Goal: Task Accomplishment & Management: Use online tool/utility

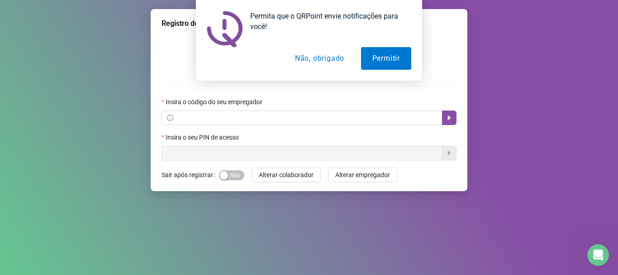
click at [325, 62] on button "Não, obrigado" at bounding box center [320, 58] width 72 height 23
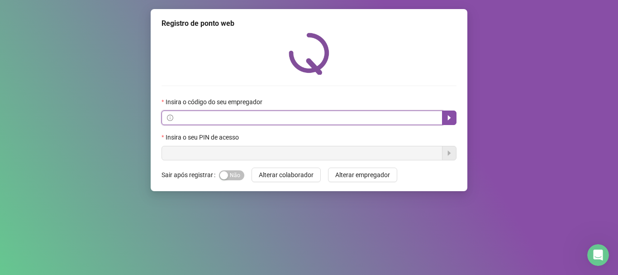
paste input "**********"
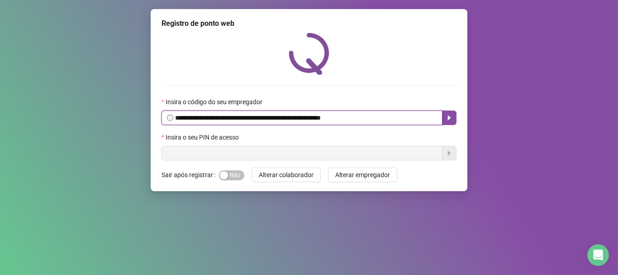
type input "**********"
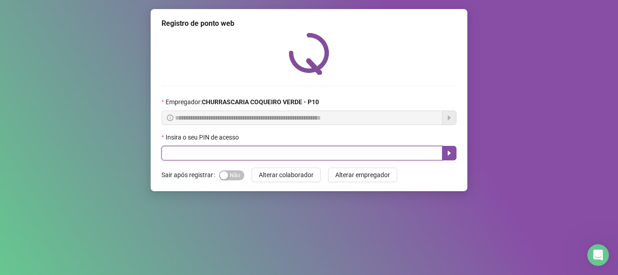
click at [242, 158] on input "text" at bounding box center [302, 153] width 281 height 14
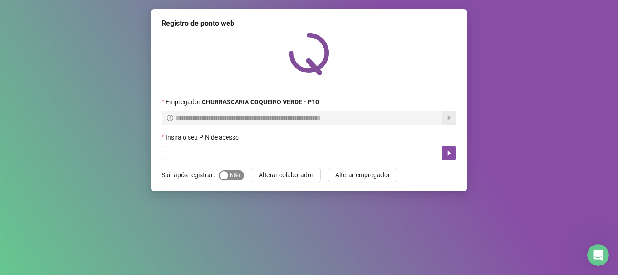
click at [230, 174] on span "Sim Não" at bounding box center [231, 175] width 25 height 10
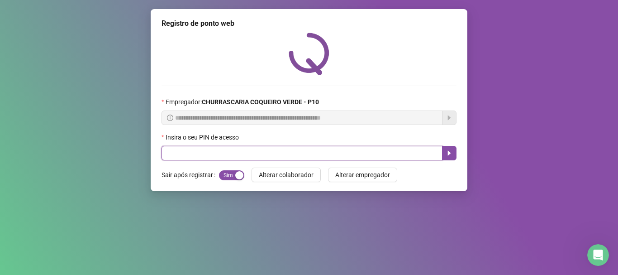
click at [245, 146] on input "text" at bounding box center [302, 153] width 281 height 14
type input "*****"
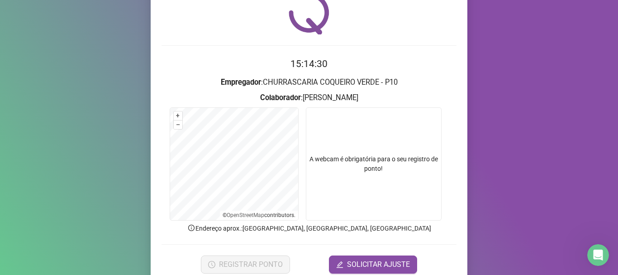
scroll to position [79, 0]
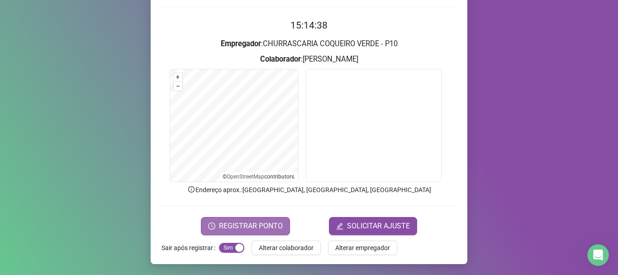
click at [242, 225] on span "REGISTRAR PONTO" at bounding box center [251, 226] width 64 height 11
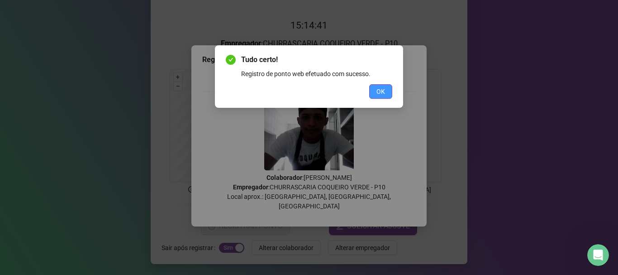
click at [387, 93] on button "OK" at bounding box center [380, 91] width 23 height 14
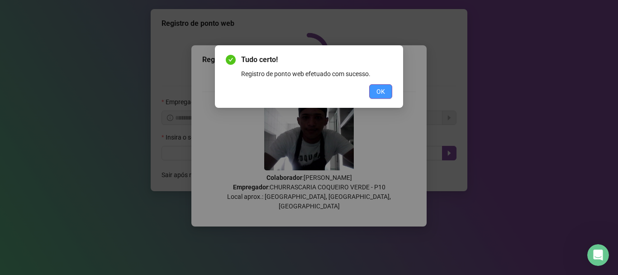
scroll to position [0, 0]
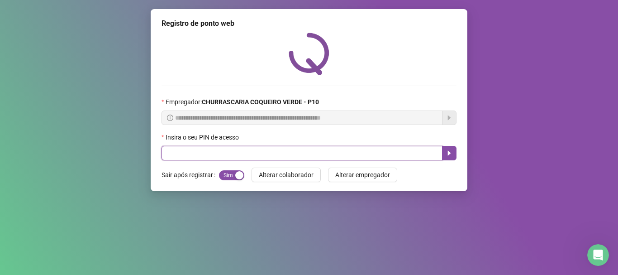
click at [268, 159] on input "text" at bounding box center [302, 153] width 281 height 14
type input "*****"
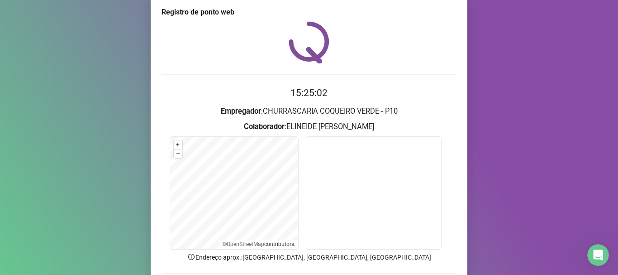
scroll to position [79, 0]
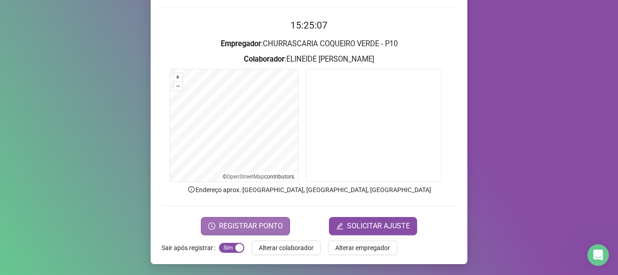
click at [237, 222] on span "REGISTRAR PONTO" at bounding box center [251, 226] width 64 height 11
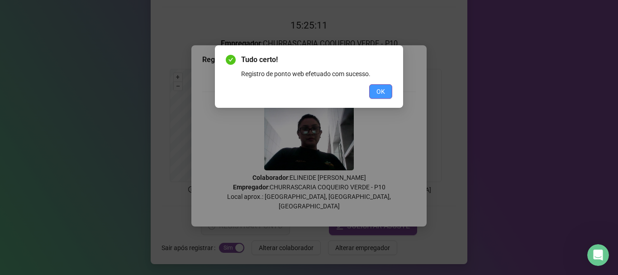
click at [385, 92] on span "OK" at bounding box center [381, 91] width 9 height 10
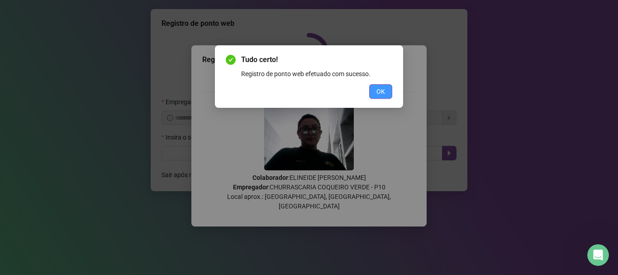
scroll to position [0, 0]
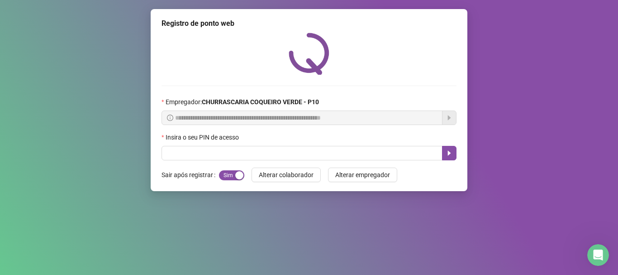
drag, startPoint x: 582, startPoint y: 152, endPoint x: 489, endPoint y: 216, distance: 113.2
click at [512, 213] on div "**********" at bounding box center [309, 137] width 618 height 275
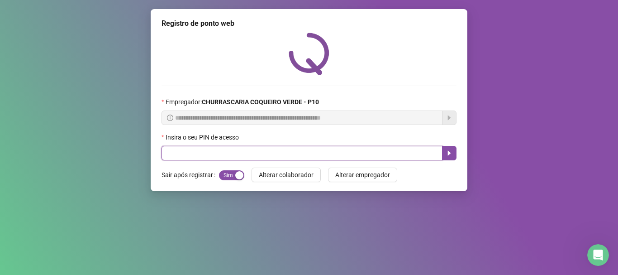
drag, startPoint x: 177, startPoint y: 151, endPoint x: 186, endPoint y: 149, distance: 8.7
click at [186, 149] on input "text" at bounding box center [302, 153] width 281 height 14
type input "*****"
click at [447, 153] on icon "caret-right" at bounding box center [449, 152] width 7 height 7
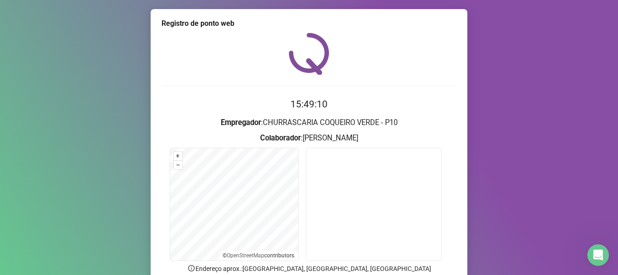
drag, startPoint x: 425, startPoint y: 2, endPoint x: 379, endPoint y: 271, distance: 272.7
click at [423, 29] on div "Registro de ponto web 15:49:10 Empregador : CHURRASCARIA COQUEIRO VERDE - P10 C…" at bounding box center [309, 137] width 618 height 275
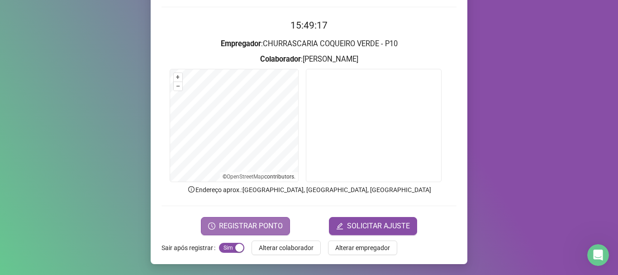
click at [249, 221] on span "REGISTRAR PONTO" at bounding box center [251, 226] width 64 height 11
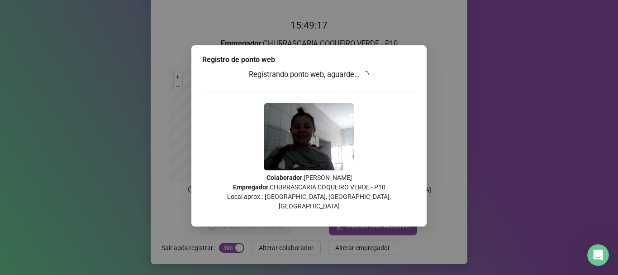
click at [254, 200] on div "Registrando ponto web, aguarde... Colaborador : [PERSON_NAME] Empregador : CHUR…" at bounding box center [309, 143] width 214 height 149
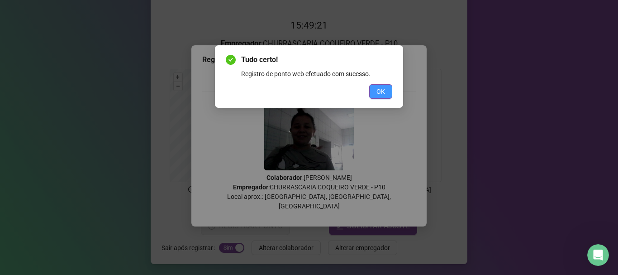
click at [381, 91] on span "OK" at bounding box center [381, 91] width 9 height 10
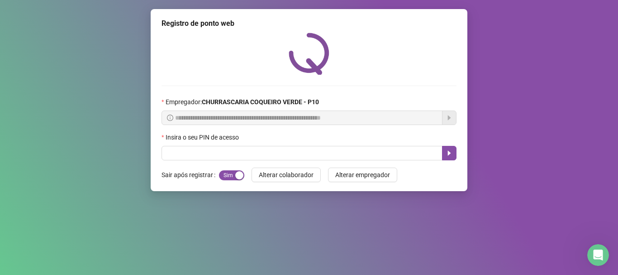
scroll to position [0, 0]
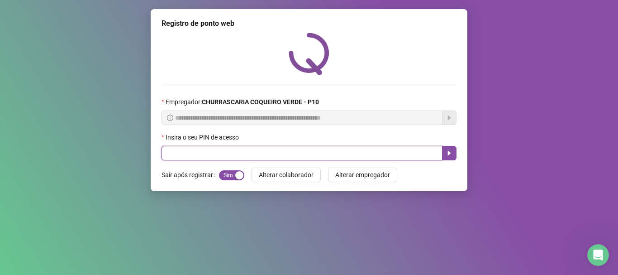
click at [342, 156] on input "text" at bounding box center [302, 153] width 281 height 14
type input "*****"
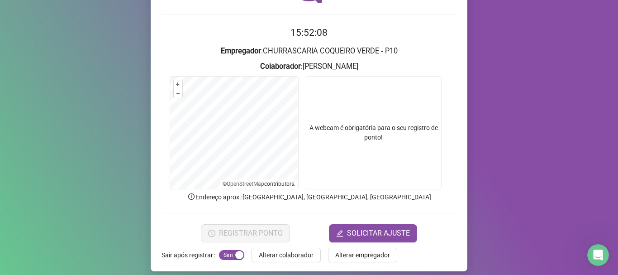
scroll to position [79, 0]
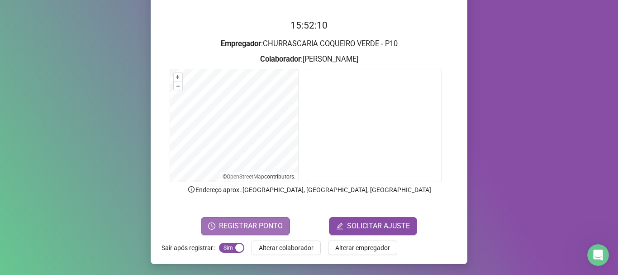
click at [231, 223] on span "REGISTRAR PONTO" at bounding box center [251, 226] width 64 height 11
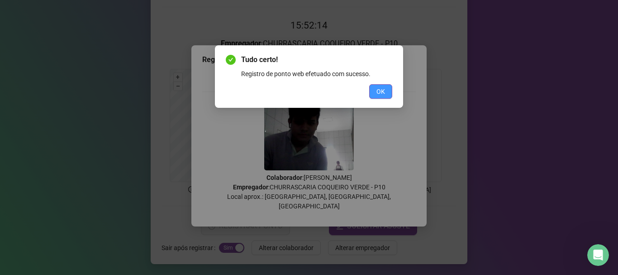
click at [376, 93] on button "OK" at bounding box center [380, 91] width 23 height 14
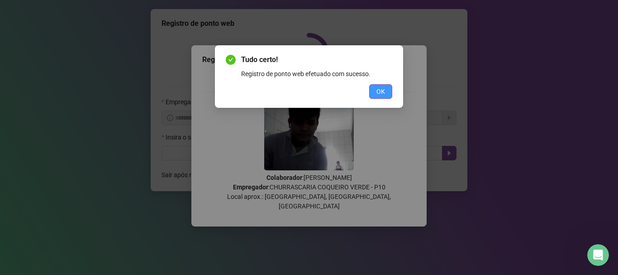
scroll to position [0, 0]
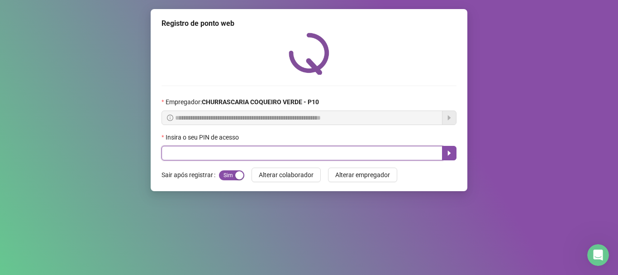
click at [240, 152] on input "text" at bounding box center [302, 153] width 281 height 14
type input "*****"
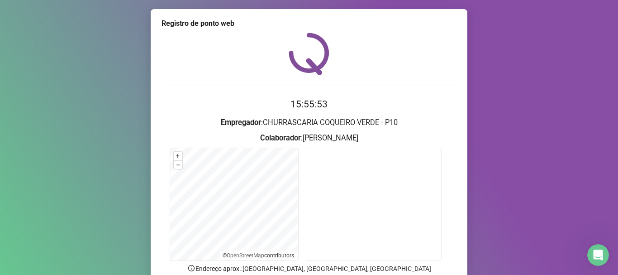
scroll to position [79, 0]
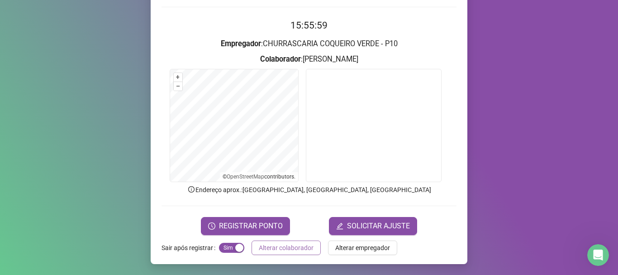
click at [269, 240] on button "Alterar colaborador" at bounding box center [286, 247] width 69 height 14
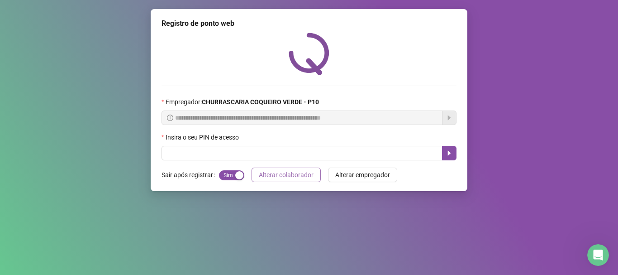
scroll to position [0, 0]
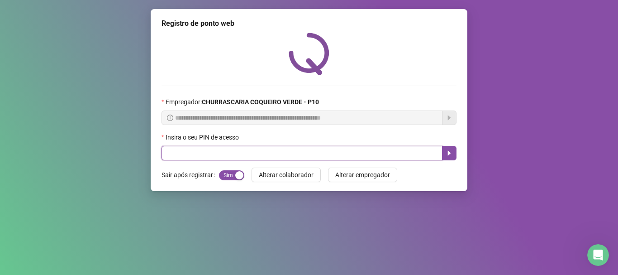
click at [203, 151] on input "text" at bounding box center [302, 153] width 281 height 14
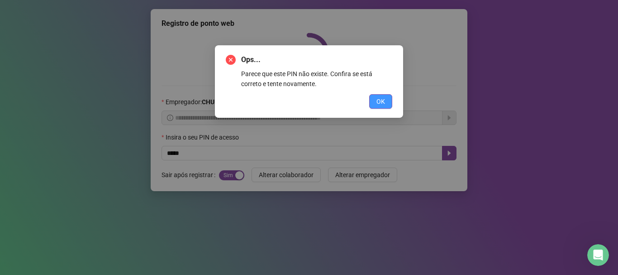
click at [382, 99] on span "OK" at bounding box center [381, 101] width 9 height 10
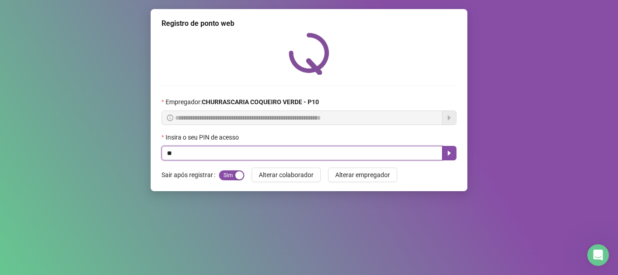
type input "*"
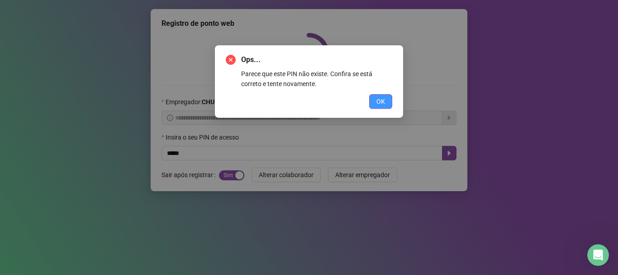
click at [383, 102] on span "OK" at bounding box center [381, 101] width 9 height 10
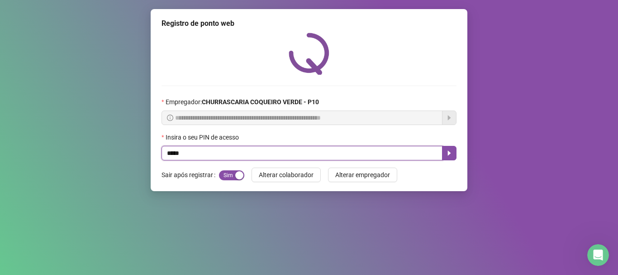
click at [326, 155] on input "*****" at bounding box center [302, 153] width 281 height 14
type input "*"
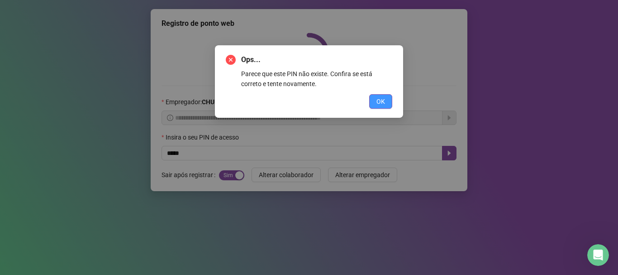
click at [373, 103] on button "OK" at bounding box center [380, 101] width 23 height 14
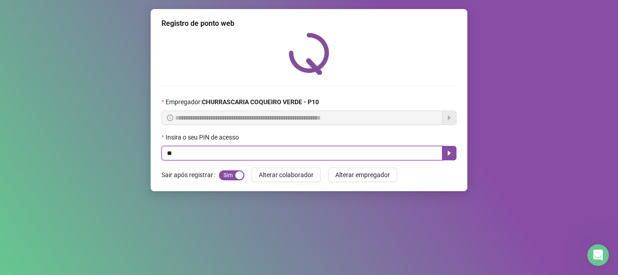
type input "*"
type input "*****"
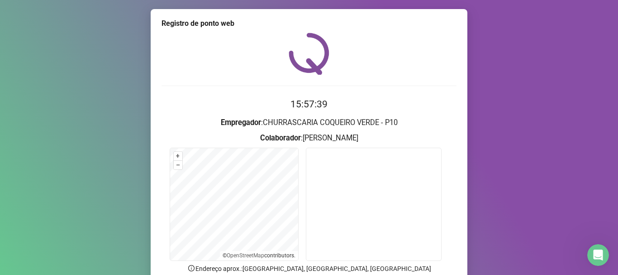
scroll to position [79, 0]
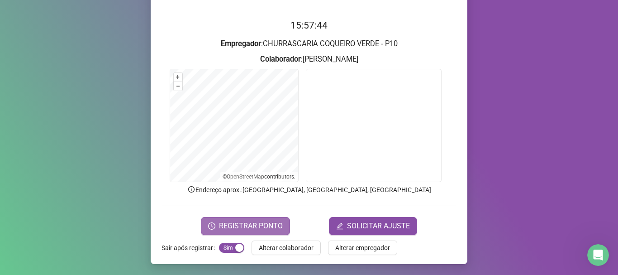
click at [257, 221] on span "REGISTRAR PONTO" at bounding box center [251, 226] width 64 height 11
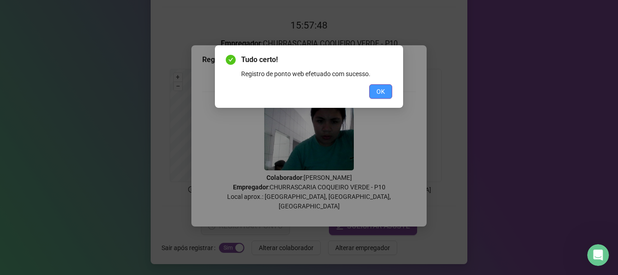
click at [383, 94] on span "OK" at bounding box center [381, 91] width 9 height 10
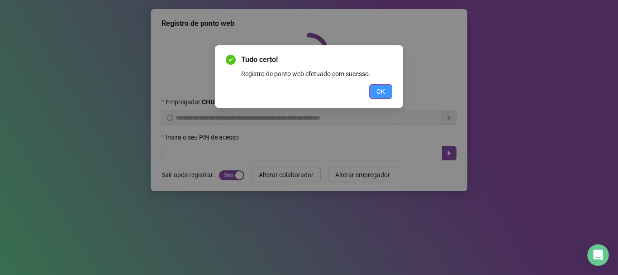
scroll to position [0, 0]
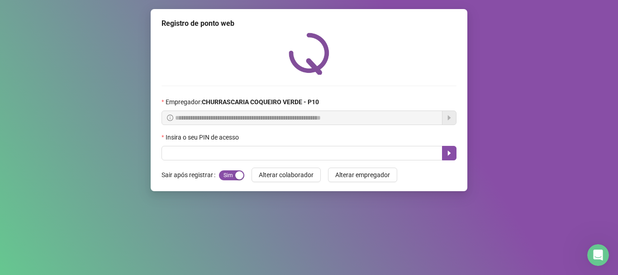
click at [221, 134] on label "Insira o seu PIN de acesso" at bounding box center [203, 137] width 83 height 10
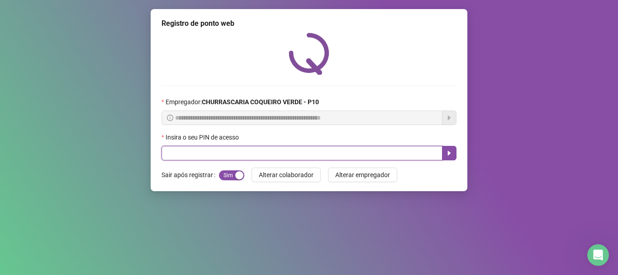
click at [183, 154] on input "text" at bounding box center [302, 153] width 281 height 14
type input "*****"
click at [450, 160] on button "button" at bounding box center [449, 153] width 14 height 14
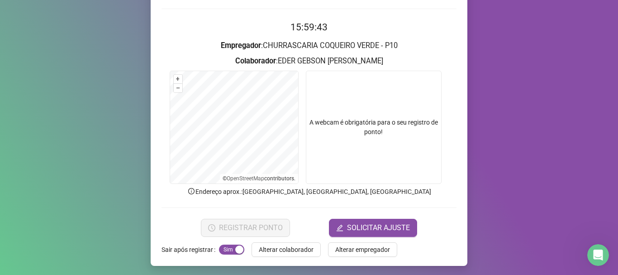
scroll to position [79, 0]
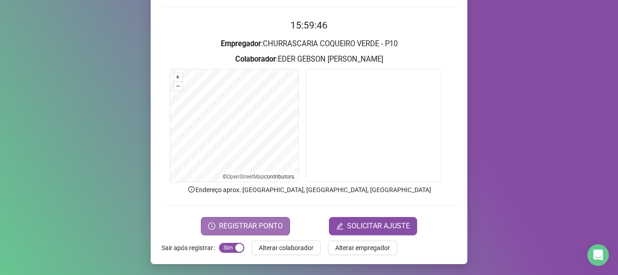
click at [240, 222] on span "REGISTRAR PONTO" at bounding box center [251, 226] width 64 height 11
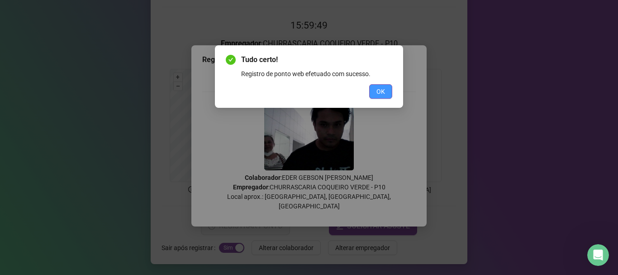
click at [380, 87] on span "OK" at bounding box center [381, 91] width 9 height 10
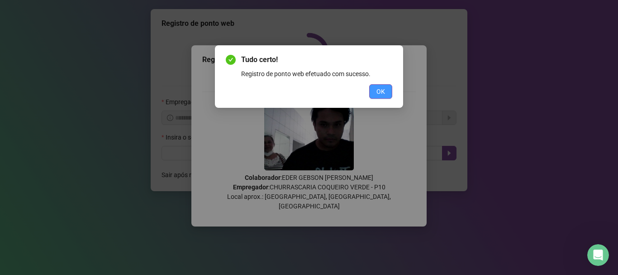
scroll to position [0, 0]
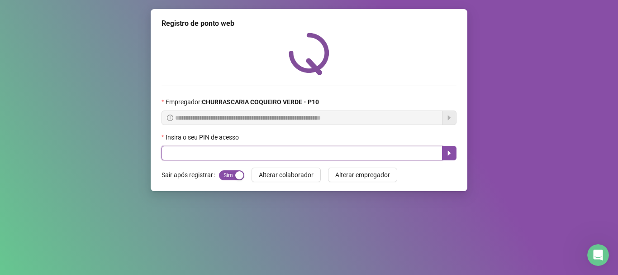
click at [174, 154] on input "text" at bounding box center [302, 153] width 281 height 14
type input "*****"
click at [451, 149] on icon "caret-right" at bounding box center [449, 152] width 7 height 7
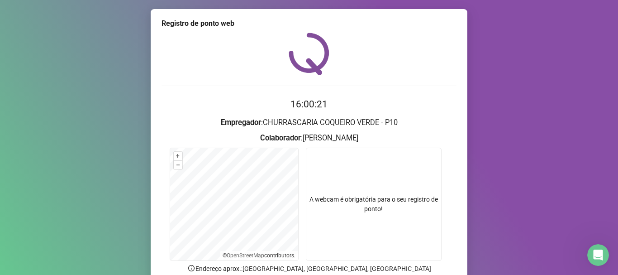
scroll to position [79, 0]
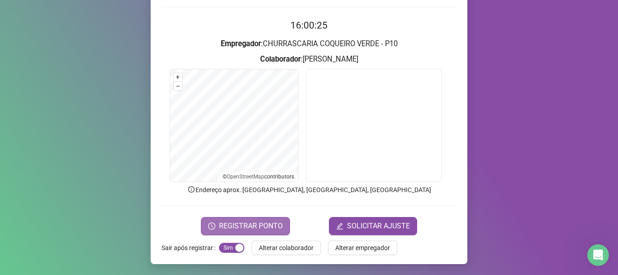
click at [250, 218] on button "REGISTRAR PONTO" at bounding box center [245, 226] width 89 height 18
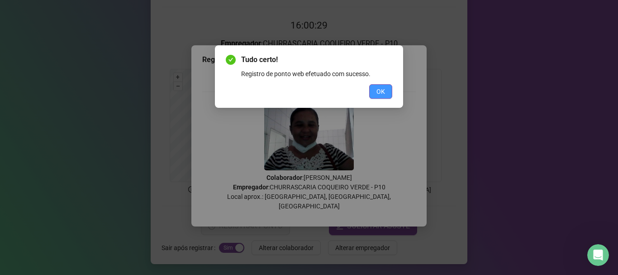
click at [381, 87] on span "OK" at bounding box center [381, 91] width 9 height 10
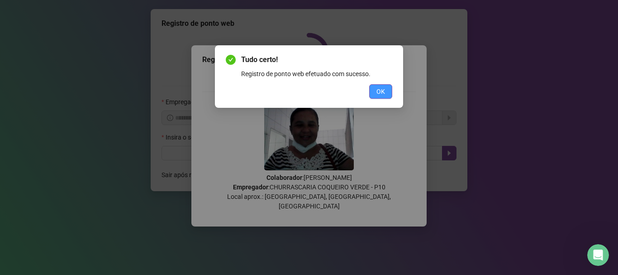
scroll to position [0, 0]
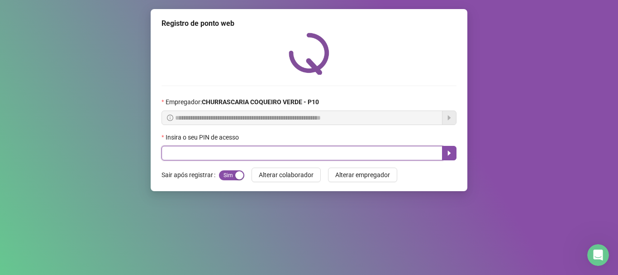
click at [166, 153] on input "text" at bounding box center [302, 153] width 281 height 14
type input "*****"
click at [454, 154] on button "button" at bounding box center [449, 153] width 14 height 14
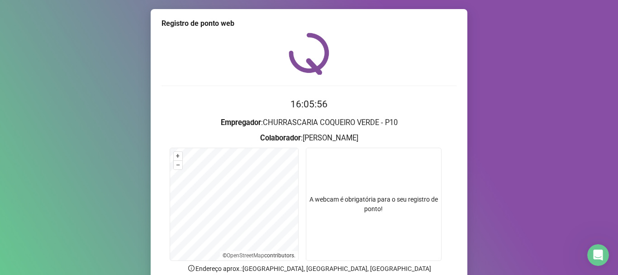
scroll to position [79, 0]
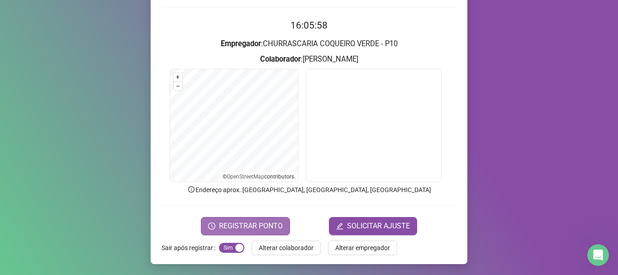
click at [263, 223] on span "REGISTRAR PONTO" at bounding box center [251, 226] width 64 height 11
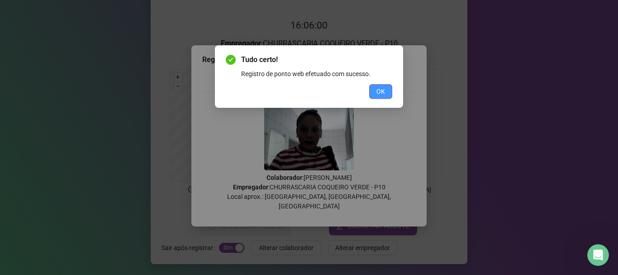
click at [379, 88] on span "OK" at bounding box center [381, 91] width 9 height 10
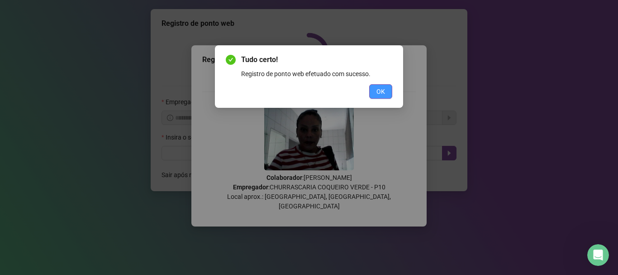
scroll to position [0, 0]
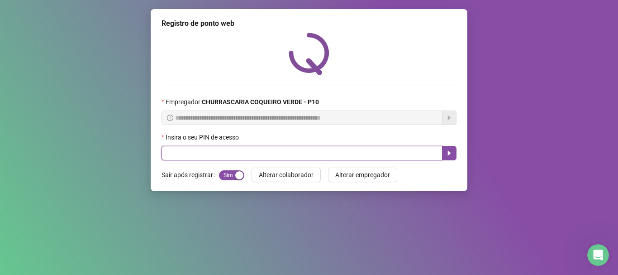
click at [302, 158] on input "text" at bounding box center [302, 153] width 281 height 14
type input "*****"
click at [454, 150] on button "button" at bounding box center [449, 153] width 14 height 14
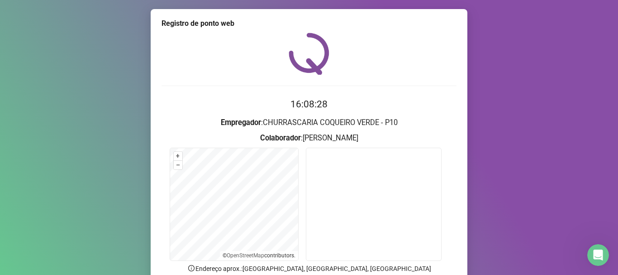
scroll to position [79, 0]
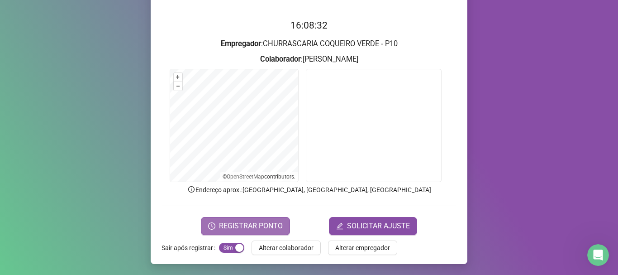
click at [250, 217] on button "REGISTRAR PONTO" at bounding box center [245, 226] width 89 height 18
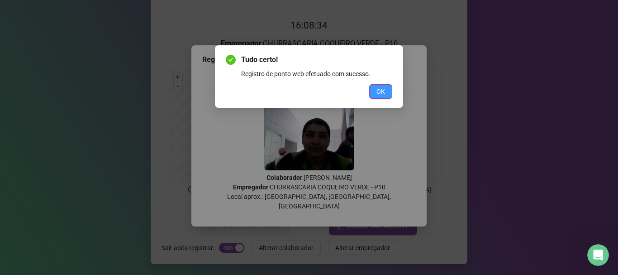
click at [378, 90] on span "OK" at bounding box center [381, 91] width 9 height 10
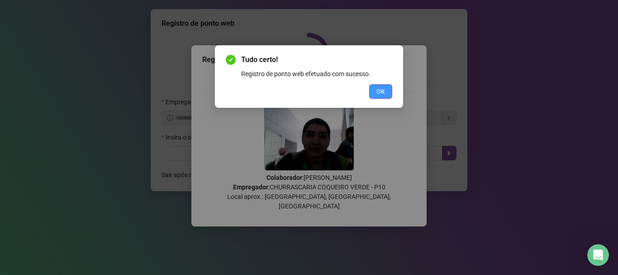
scroll to position [0, 0]
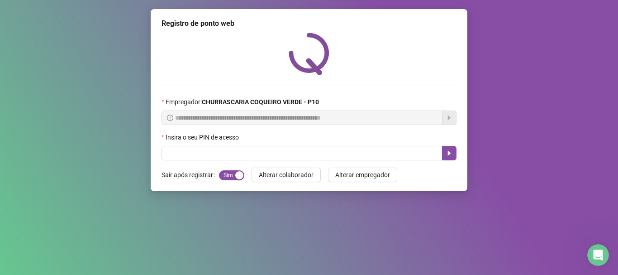
click at [398, 219] on div "**********" at bounding box center [309, 137] width 618 height 275
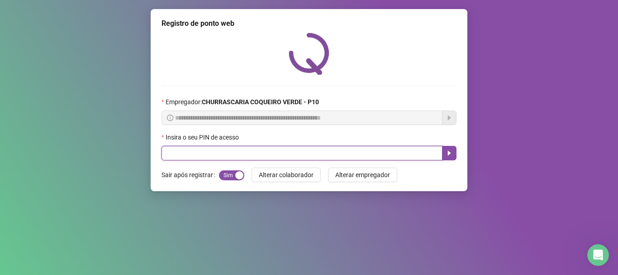
click at [190, 155] on input "text" at bounding box center [302, 153] width 281 height 14
type input "*****"
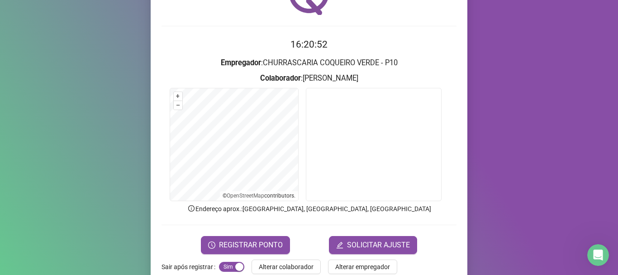
scroll to position [79, 0]
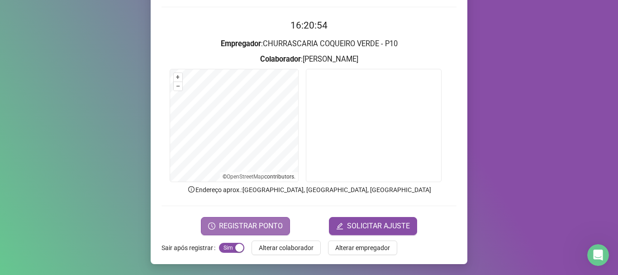
click at [235, 224] on span "REGISTRAR PONTO" at bounding box center [251, 226] width 64 height 11
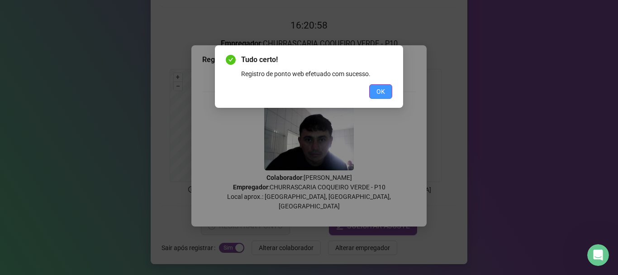
click at [387, 91] on button "OK" at bounding box center [380, 91] width 23 height 14
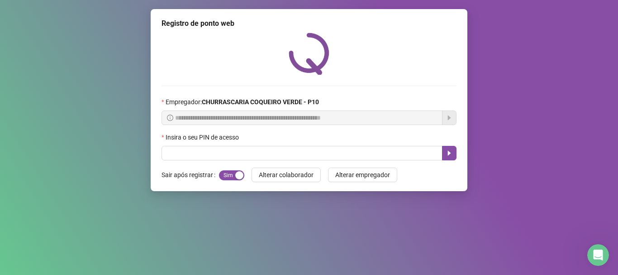
scroll to position [0, 0]
